Goal: Navigation & Orientation: Find specific page/section

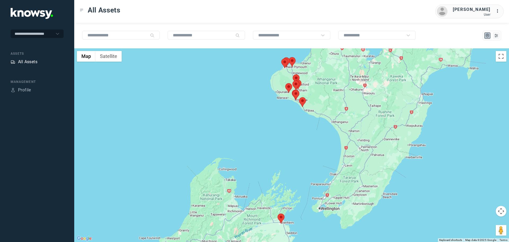
click at [27, 64] on div "All Assets" at bounding box center [27, 62] width 19 height 6
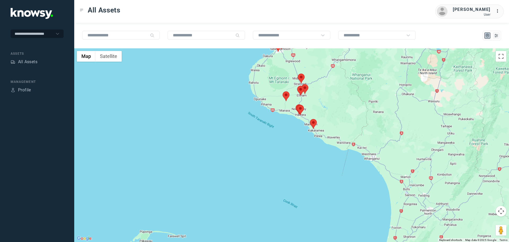
click at [283, 91] on area at bounding box center [283, 91] width 0 height 0
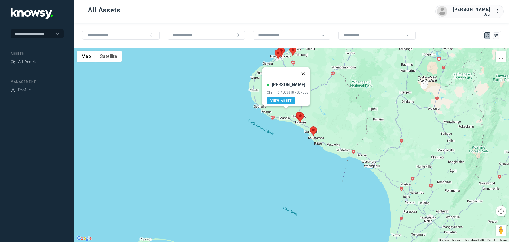
click at [307, 70] on button "Close" at bounding box center [303, 73] width 13 height 13
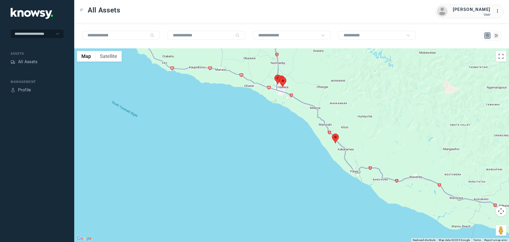
click at [332, 133] on area at bounding box center [332, 133] width 0 height 0
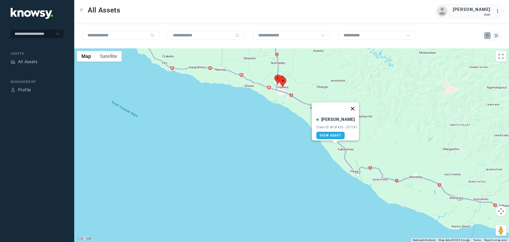
click at [356, 107] on button "Close" at bounding box center [353, 108] width 13 height 13
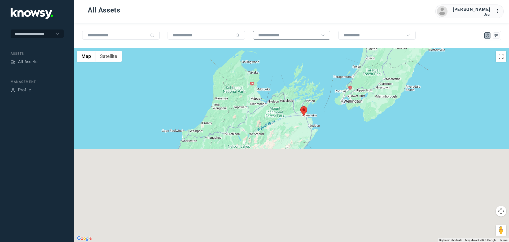
drag, startPoint x: 279, startPoint y: 207, endPoint x: 319, endPoint y: 36, distance: 175.7
click at [319, 36] on div "← Move left → Move right ↑ Move up ↓ Move down + Zoom in - Zoom out Home Jump l…" at bounding box center [291, 132] width 435 height 219
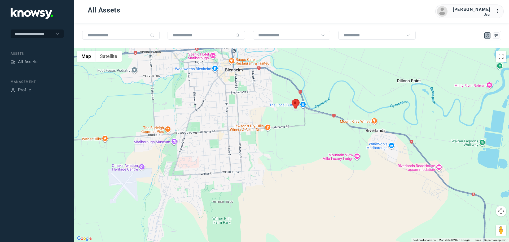
click at [292, 99] on area at bounding box center [292, 99] width 0 height 0
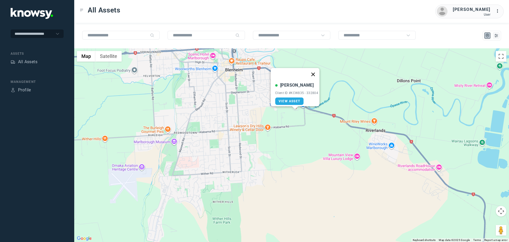
click at [318, 69] on button "Close" at bounding box center [313, 74] width 13 height 13
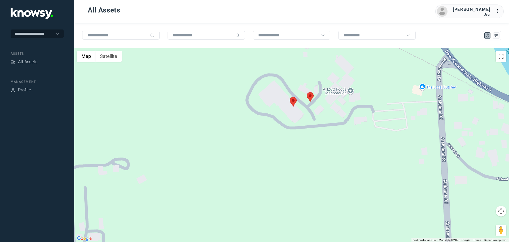
click at [307, 92] on area at bounding box center [307, 92] width 0 height 0
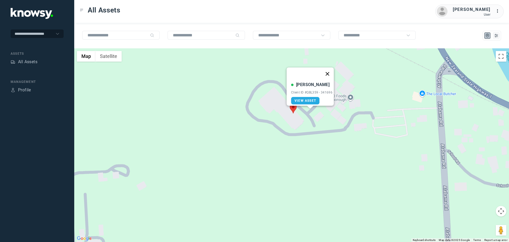
click at [332, 72] on button "Close" at bounding box center [327, 73] width 13 height 13
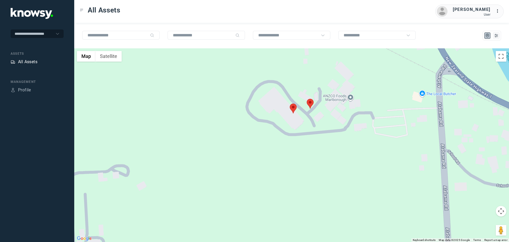
click at [31, 64] on div "All Assets" at bounding box center [27, 62] width 19 height 6
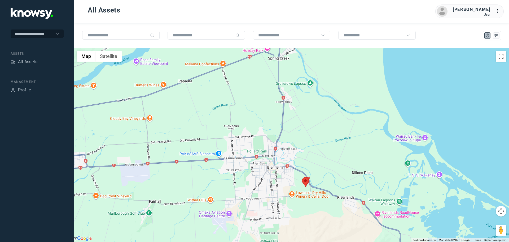
drag, startPoint x: 286, startPoint y: 123, endPoint x: 298, endPoint y: 191, distance: 69.1
click at [298, 191] on div at bounding box center [291, 144] width 435 height 193
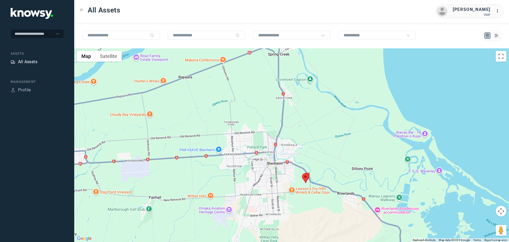
click at [24, 60] on div "All Assets" at bounding box center [27, 62] width 19 height 6
